Goal: Transaction & Acquisition: Obtain resource

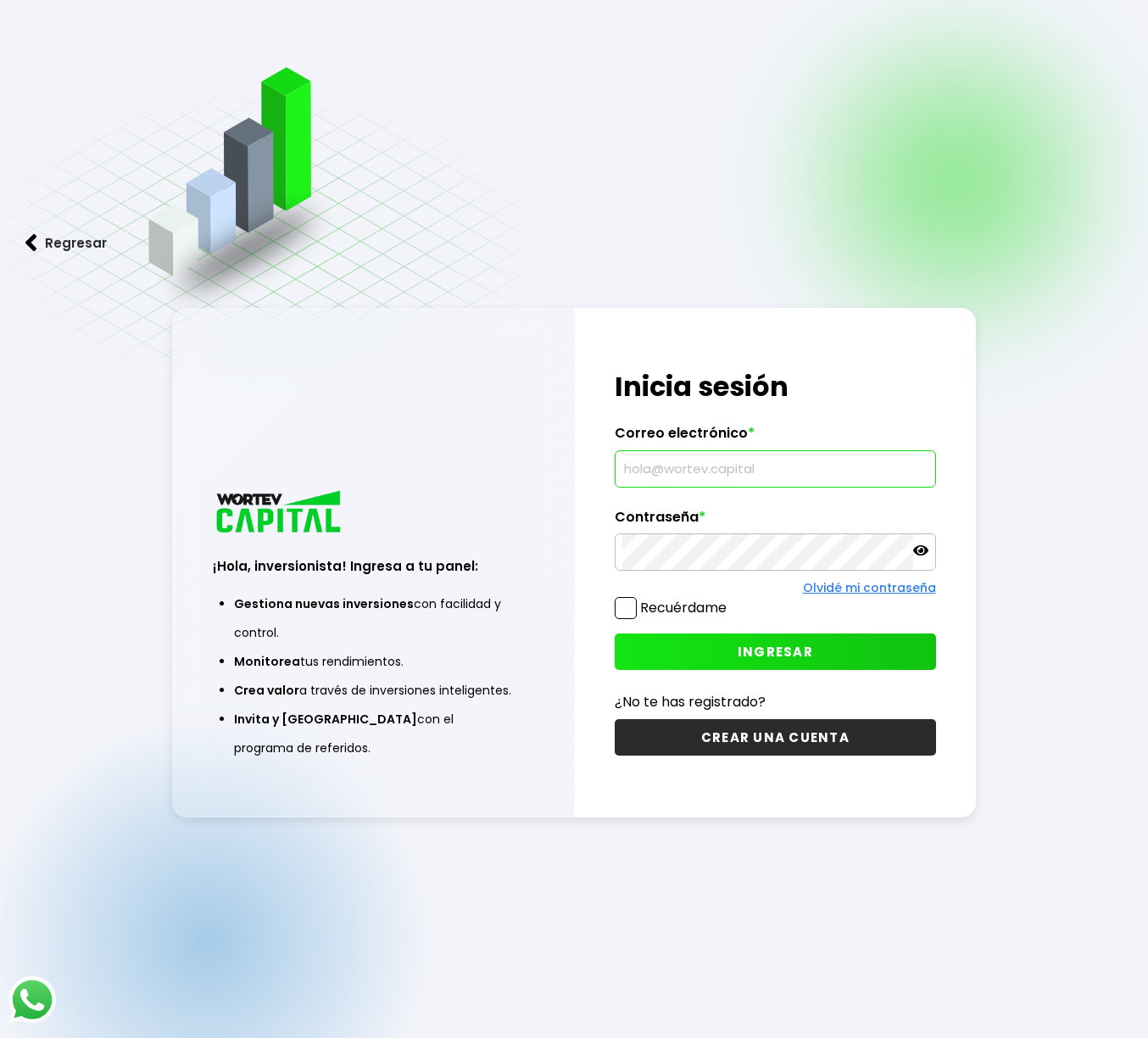
click at [653, 465] on input "text" at bounding box center [775, 468] width 305 height 35
type input "[EMAIL_ADDRESS][DOMAIN_NAME]"
click at [702, 648] on button "INGRESAR" at bounding box center [775, 651] width 320 height 36
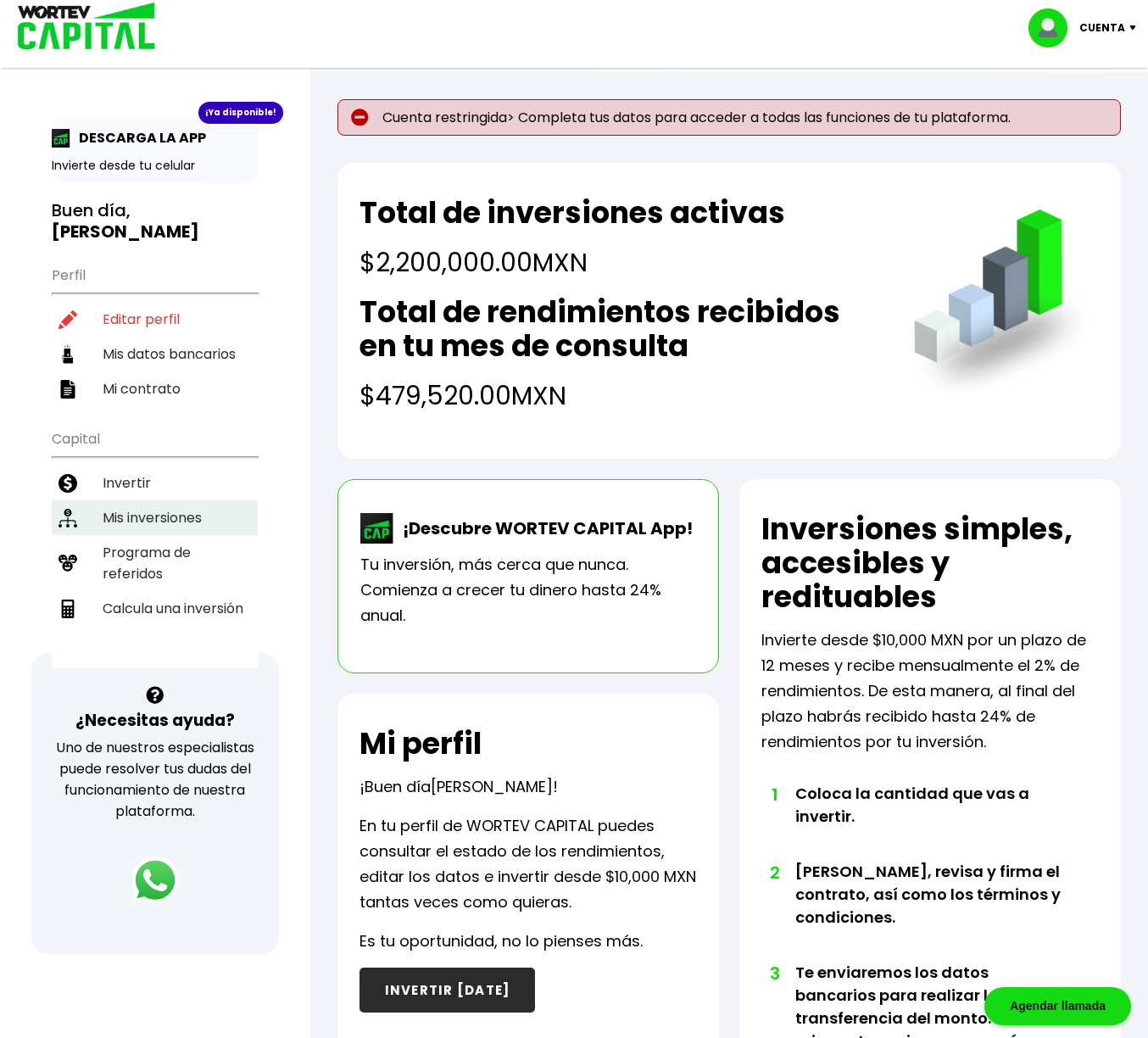
click at [138, 515] on li "Mis inversiones" at bounding box center [154, 518] width 206 height 35
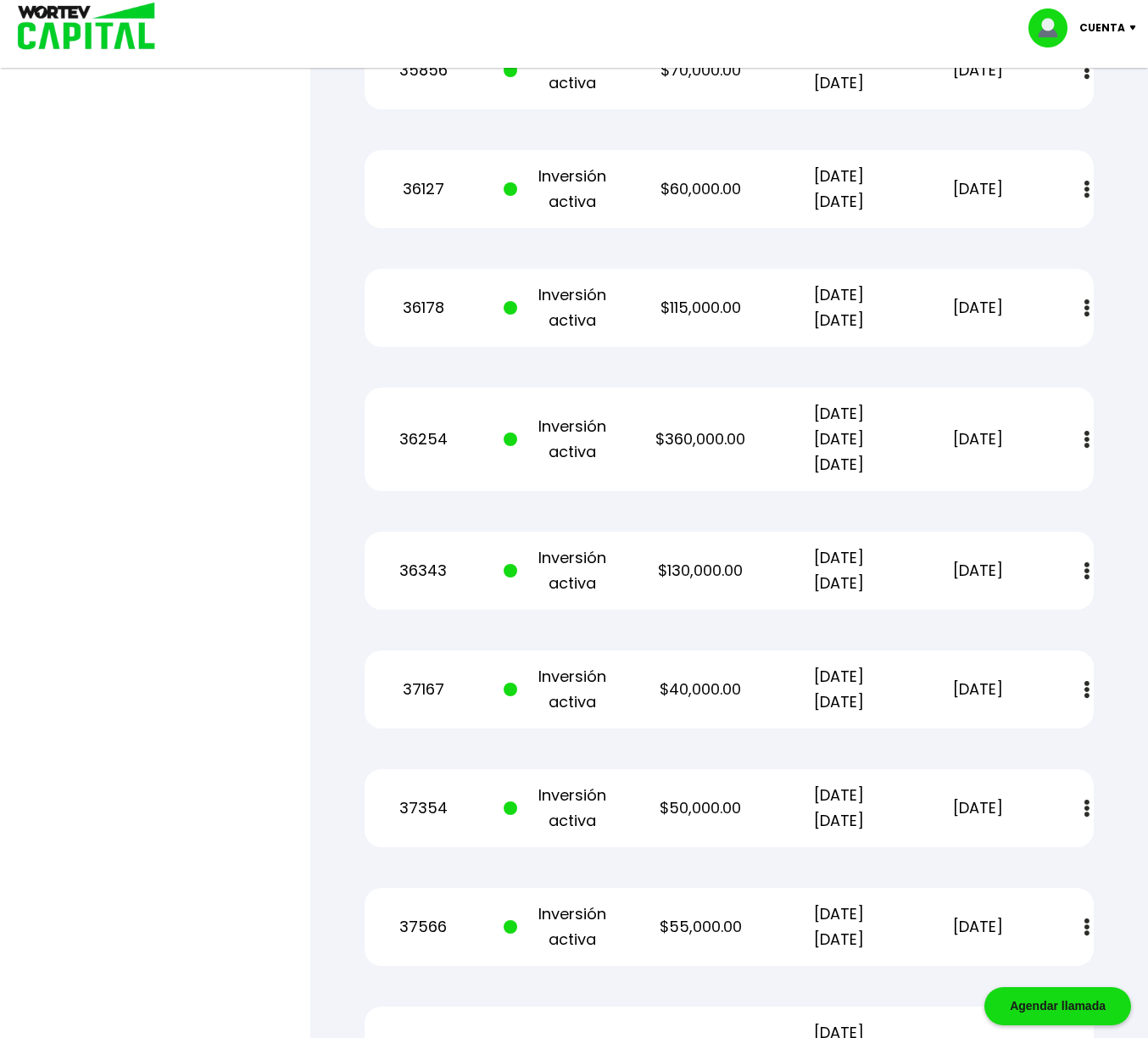
scroll to position [918, 0]
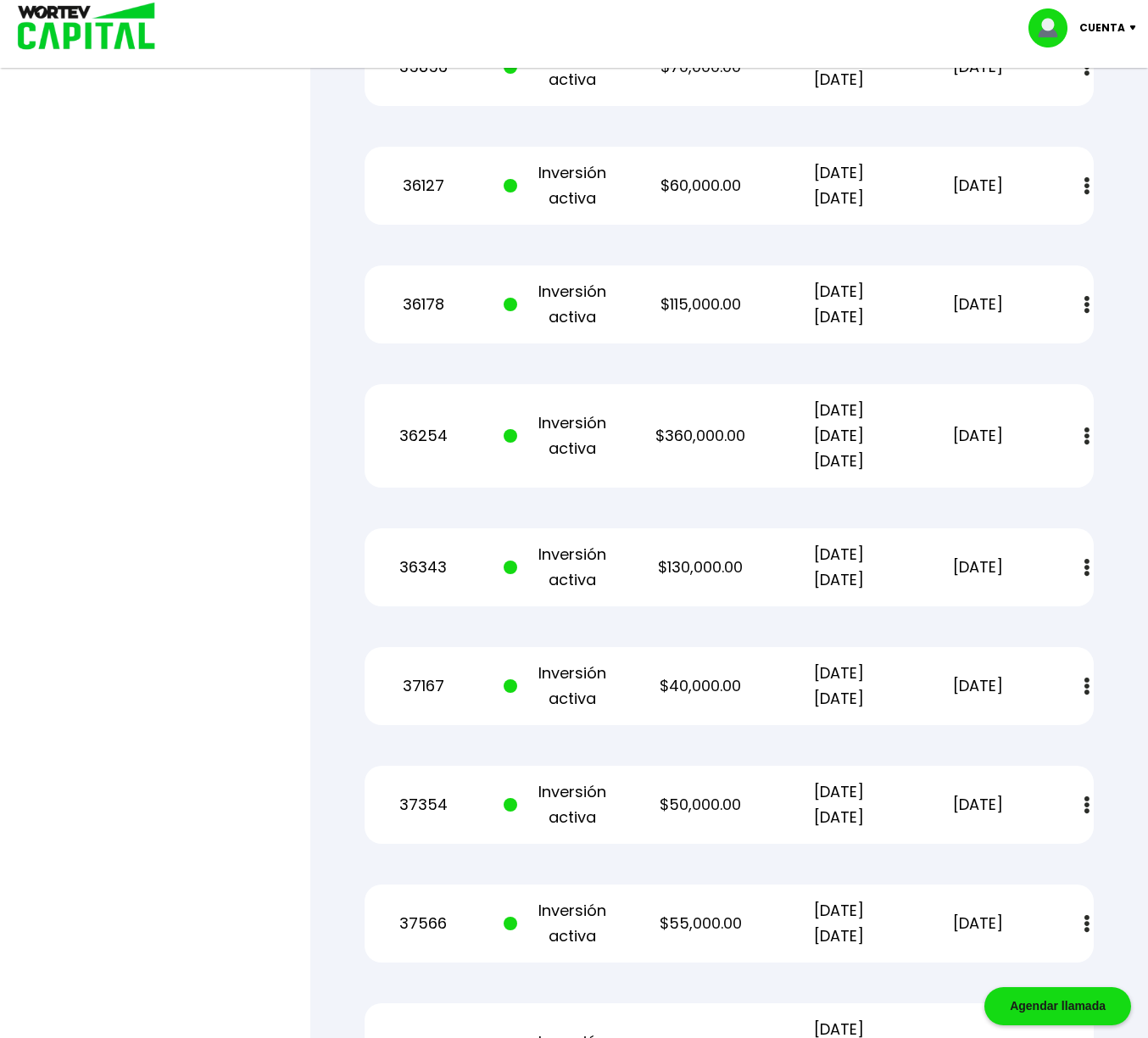
click at [1084, 436] on button at bounding box center [1087, 436] width 24 height 36
click at [1044, 484] on img at bounding box center [1046, 483] width 13 height 16
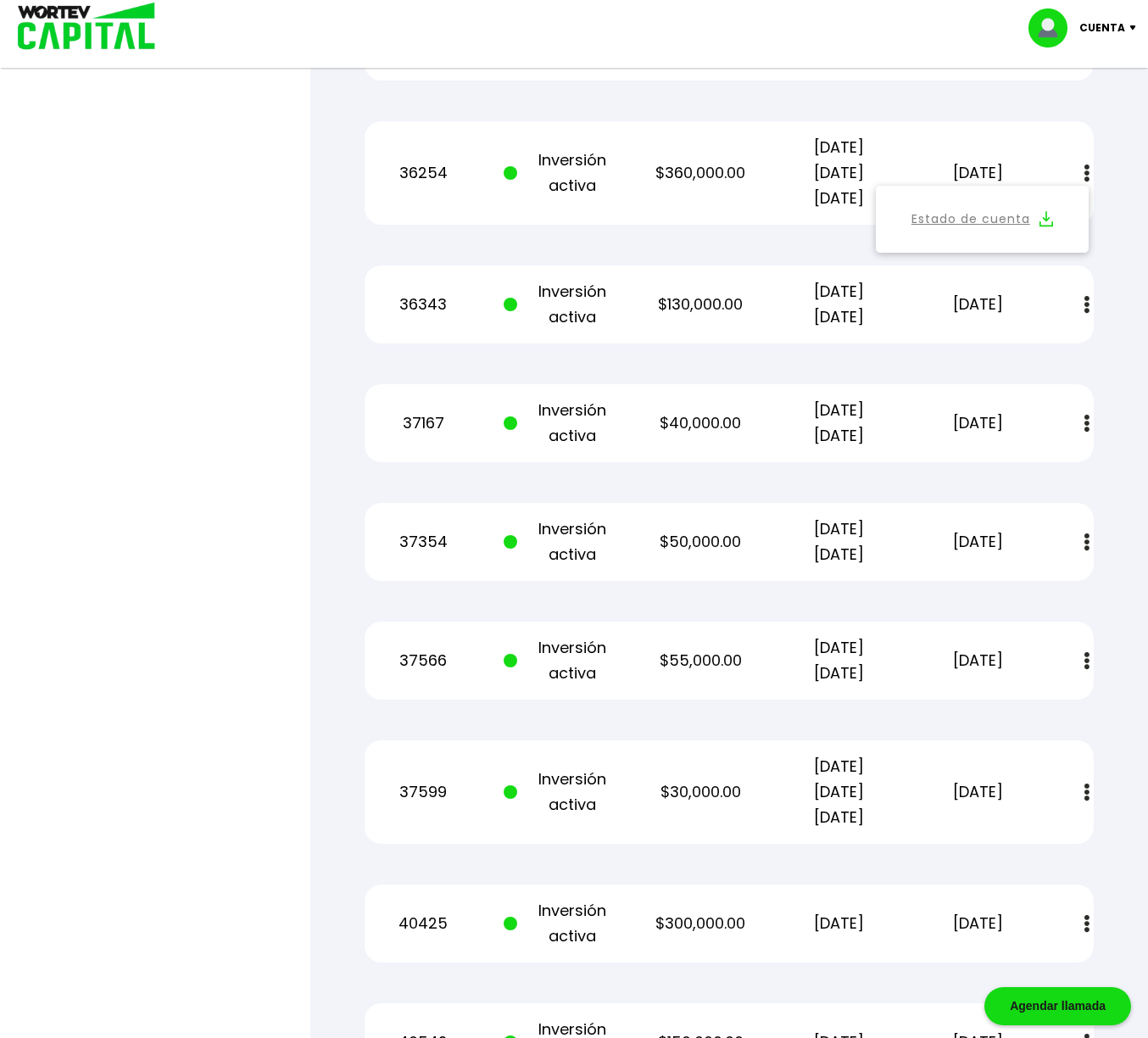
scroll to position [1168, 0]
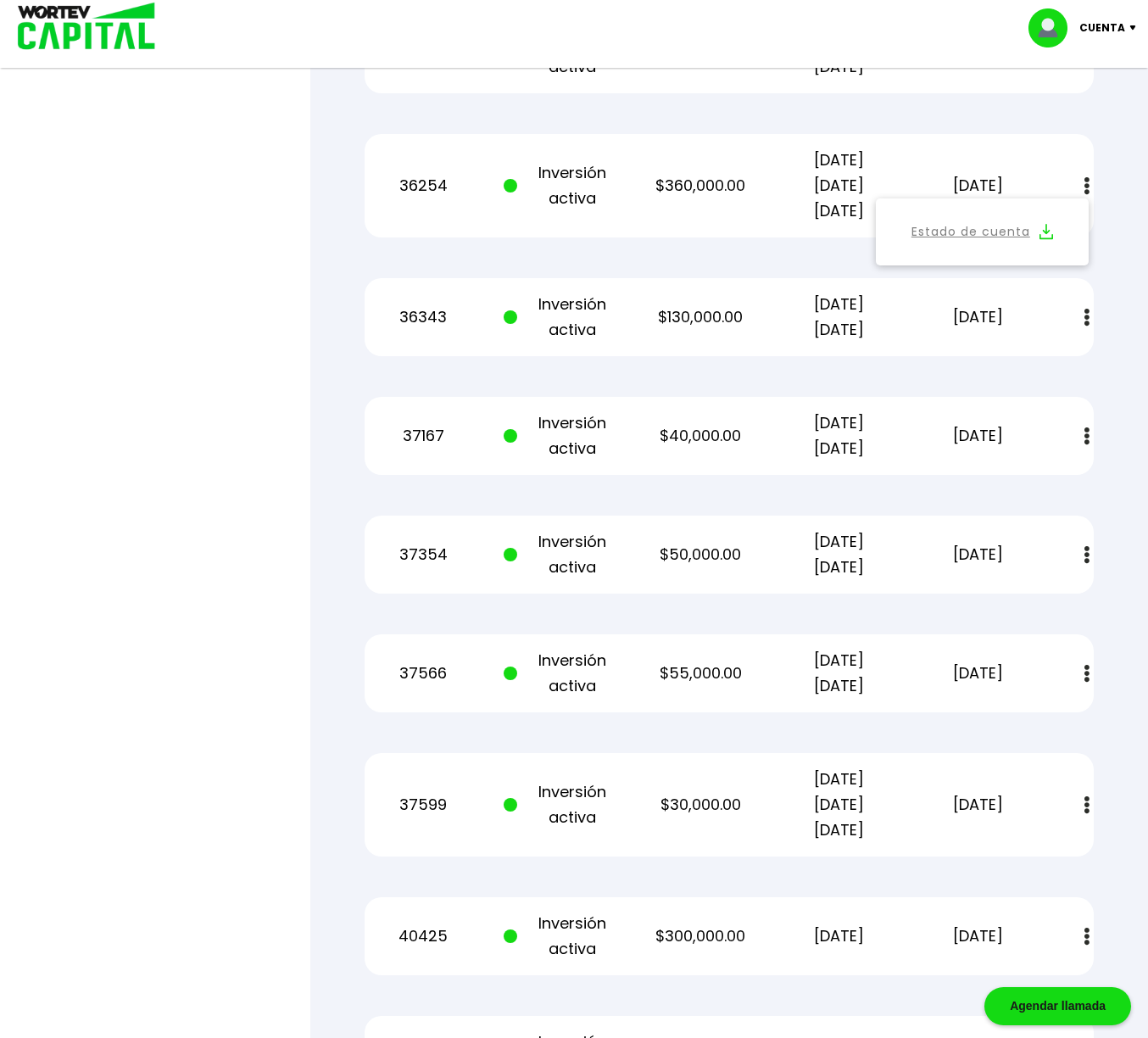
click at [1089, 559] on img at bounding box center [1087, 554] width 5 height 18
click at [1089, 559] on img at bounding box center [1087, 554] width 5 height 18
click at [1088, 556] on img at bounding box center [1087, 554] width 5 height 18
click at [1049, 599] on img at bounding box center [1046, 601] width 13 height 16
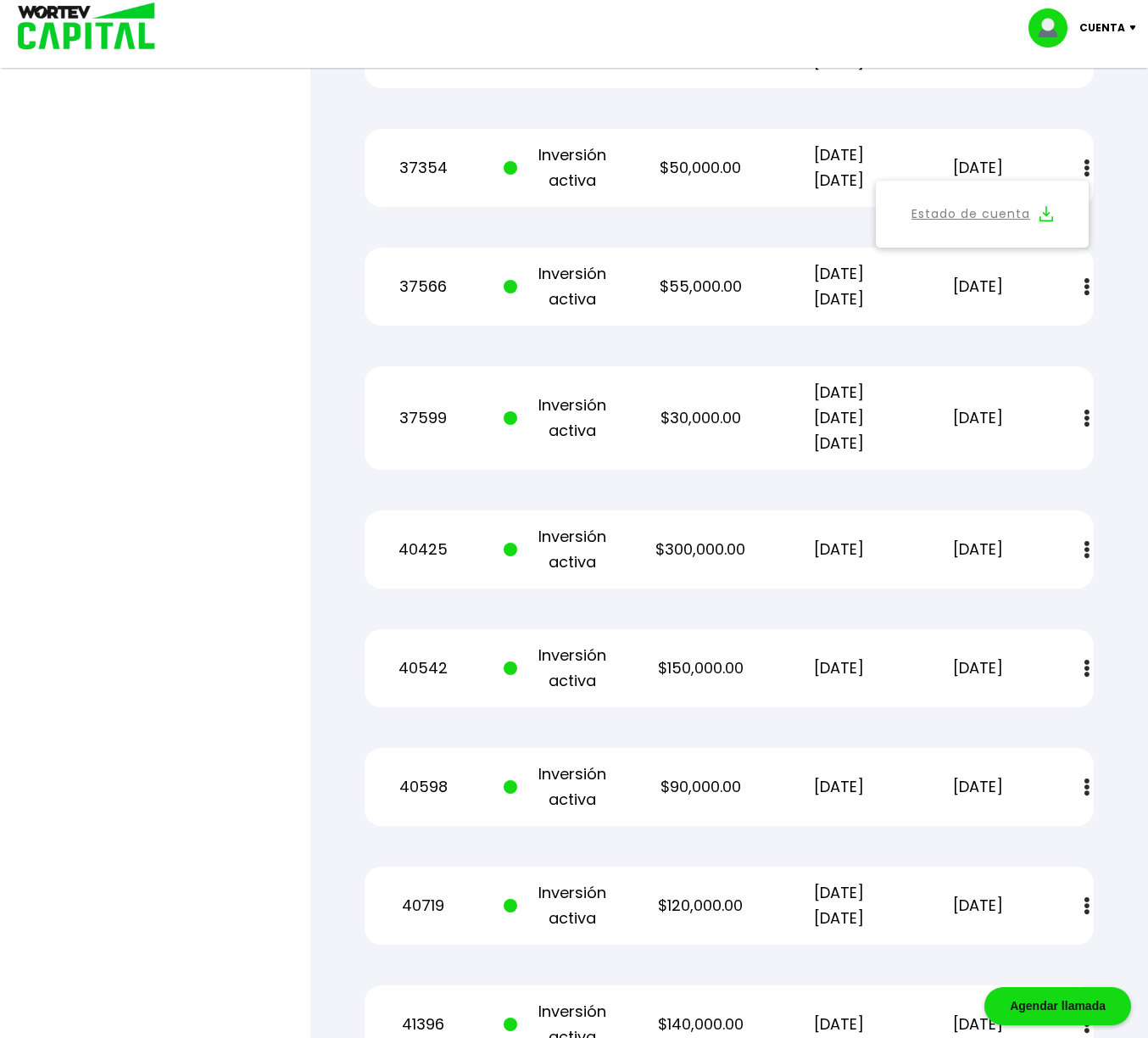
scroll to position [1555, 0]
click at [1089, 669] on button at bounding box center [1087, 668] width 24 height 36
click at [1047, 712] on img at bounding box center [1046, 714] width 13 height 16
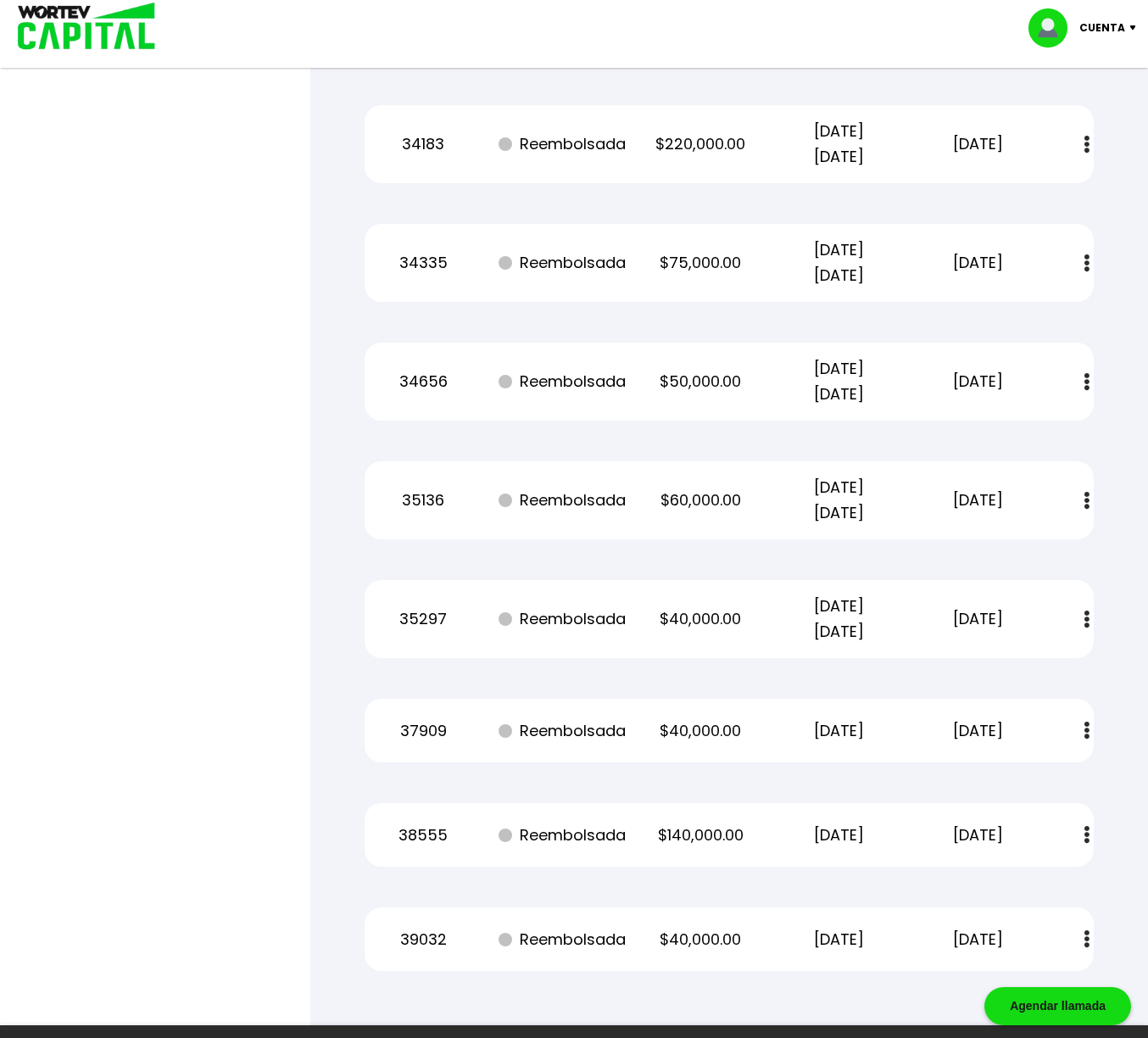
scroll to position [3545, 0]
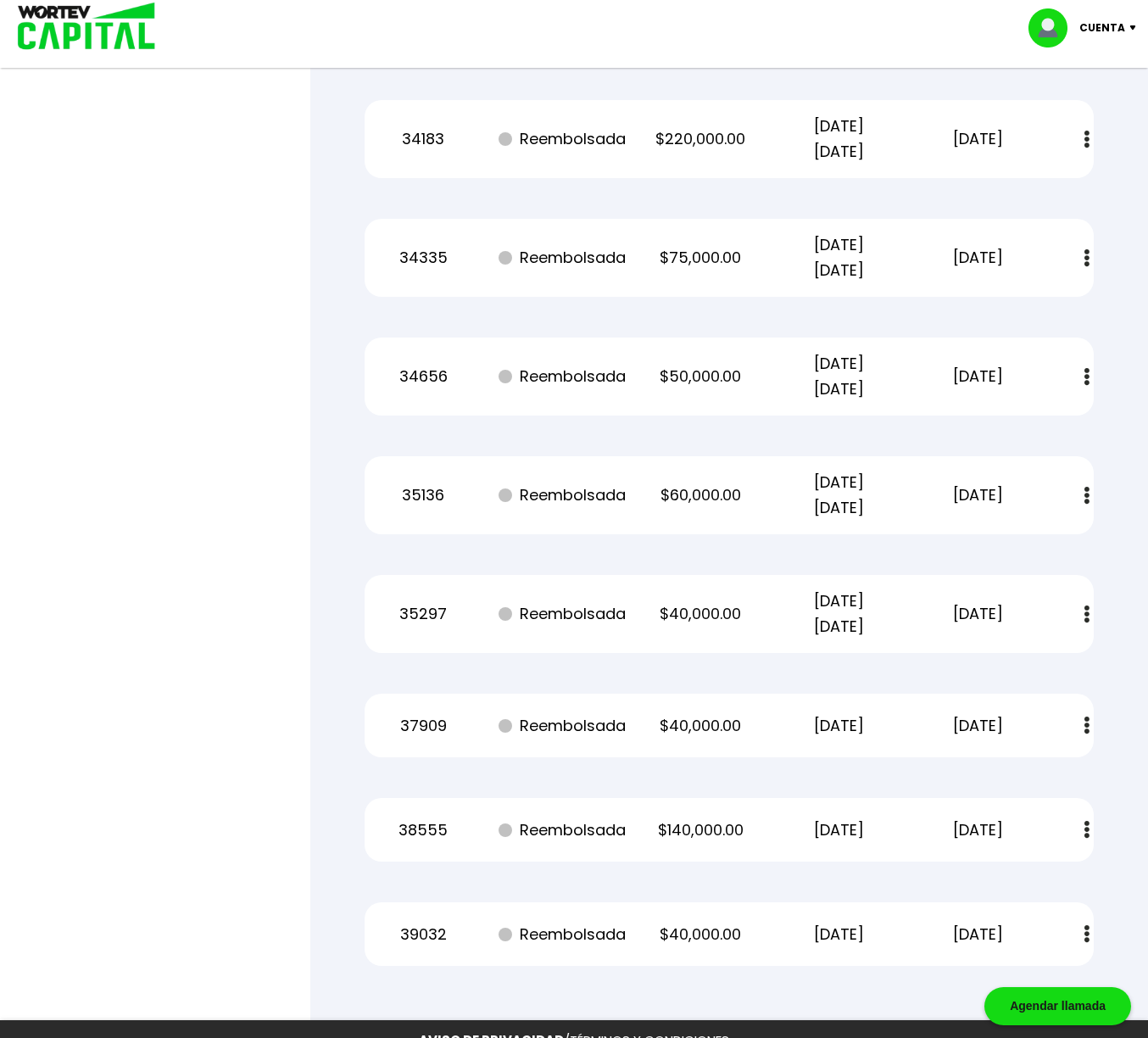
click at [1089, 616] on img at bounding box center [1087, 614] width 5 height 18
click at [1088, 616] on img at bounding box center [1087, 614] width 5 height 18
click at [1086, 618] on img at bounding box center [1087, 614] width 5 height 18
click at [1043, 657] on img at bounding box center [1046, 660] width 13 height 16
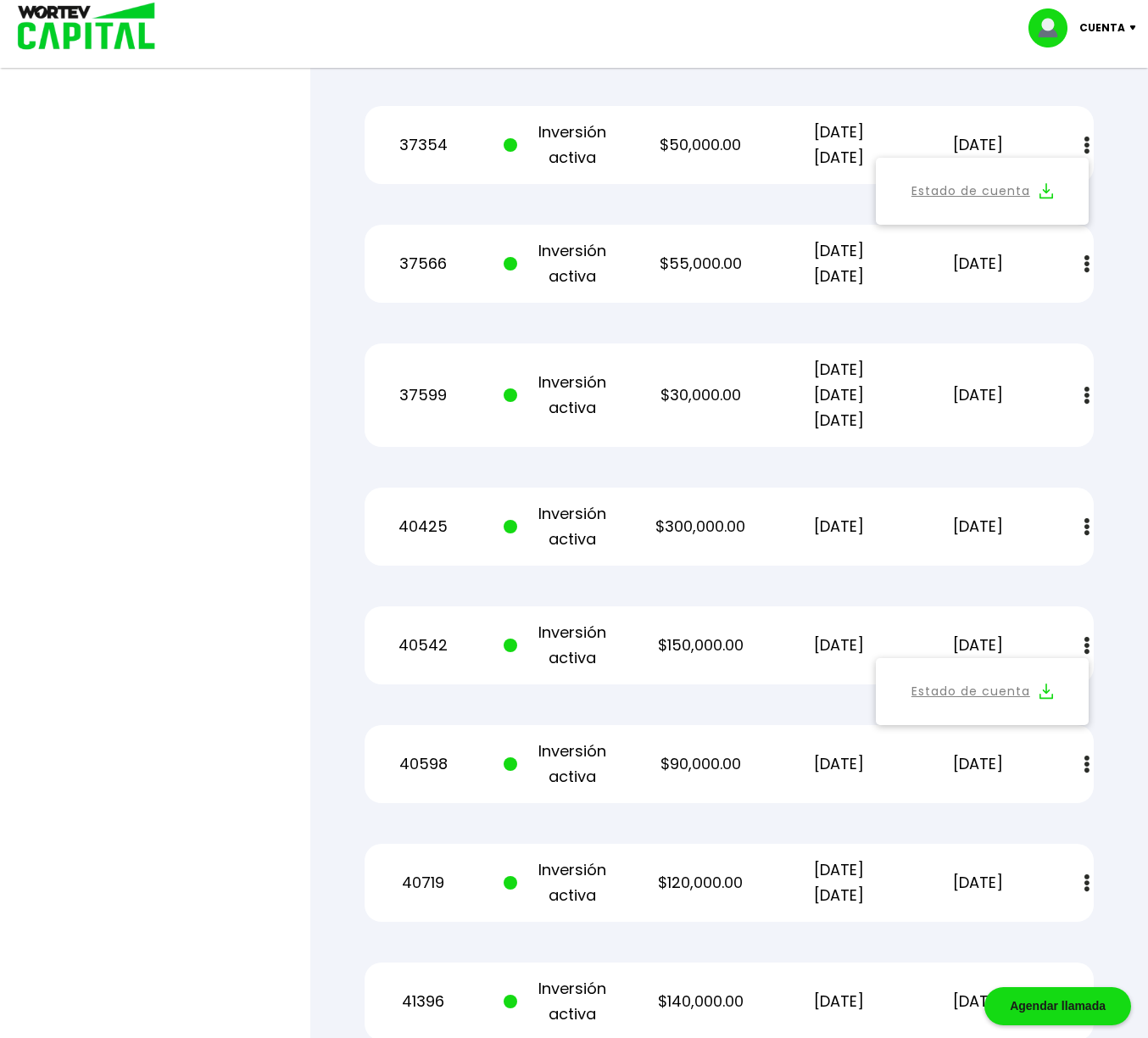
scroll to position [1572, 0]
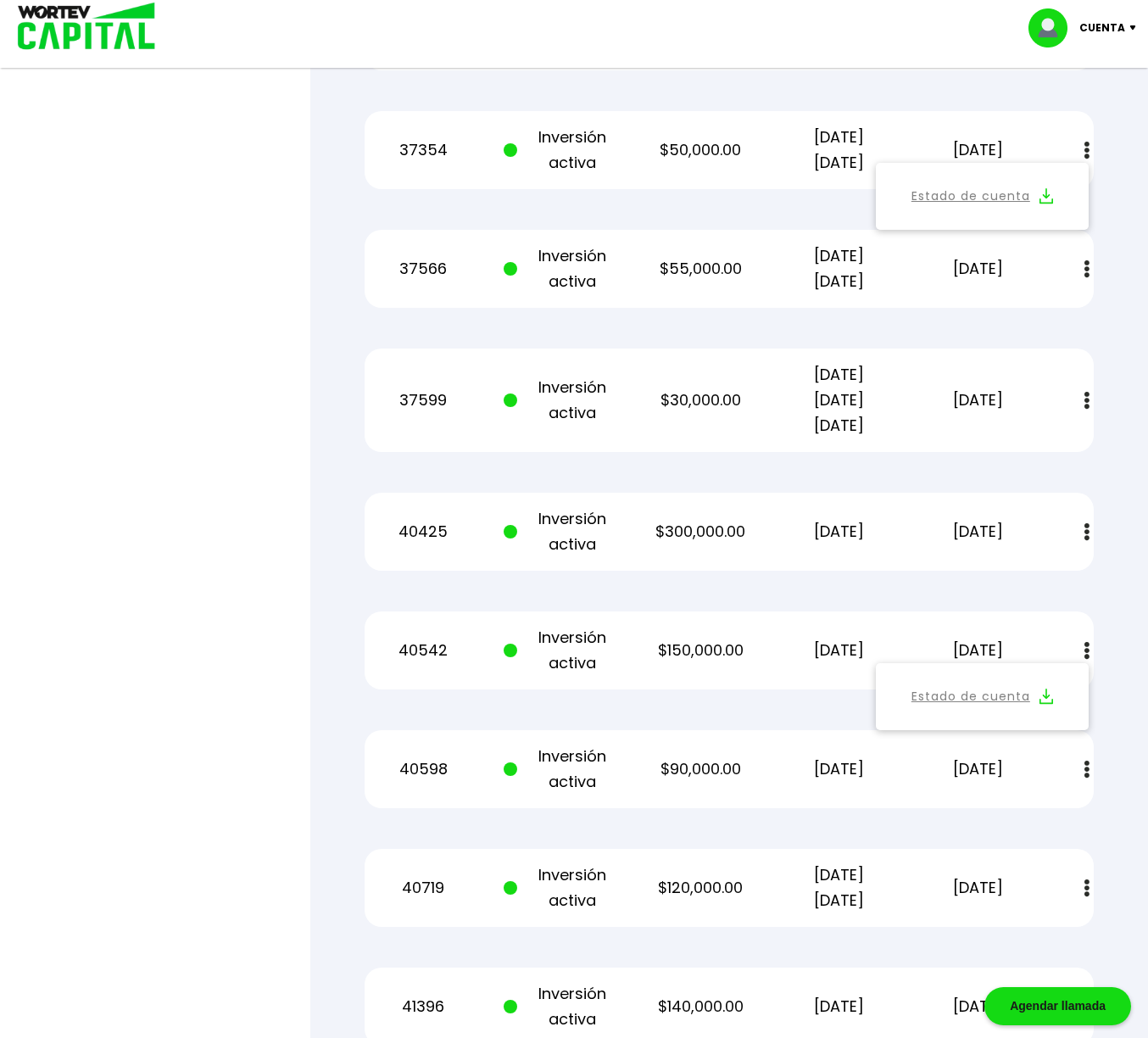
click at [1133, 28] on img at bounding box center [1136, 28] width 23 height 5
click at [1100, 113] on li "Cerrar sesión" at bounding box center [1084, 113] width 135 height 35
